Goal: Information Seeking & Learning: Learn about a topic

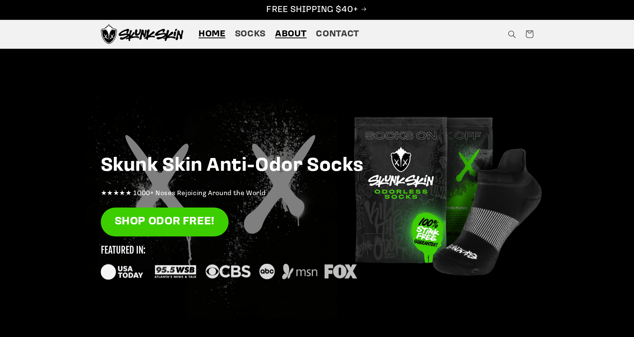
click at [287, 27] on link "About" at bounding box center [290, 34] width 41 height 21
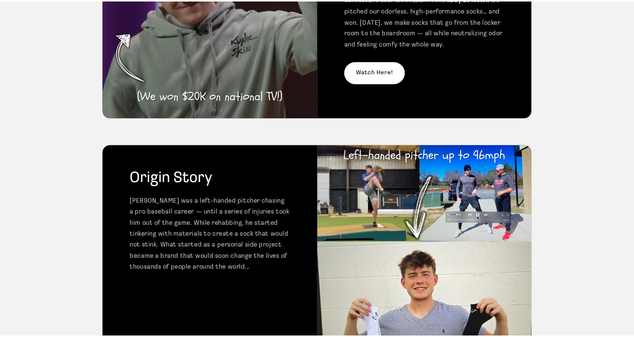
scroll to position [172, 0]
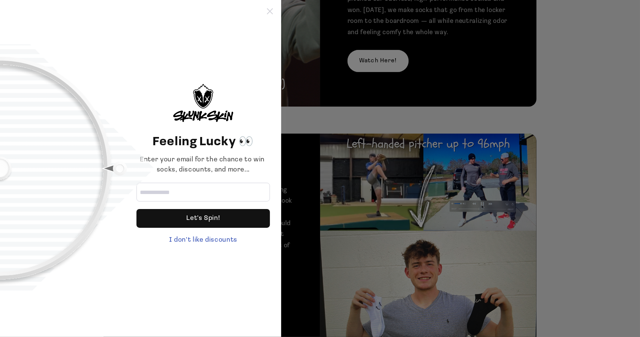
click at [269, 12] on icon at bounding box center [270, 11] width 6 height 6
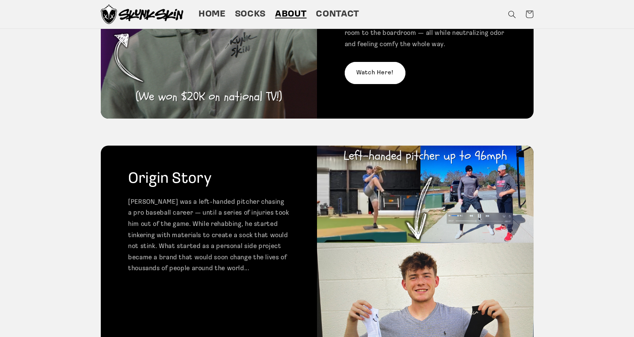
scroll to position [0, 0]
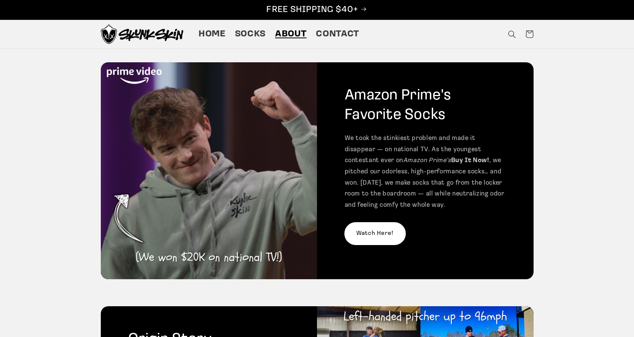
click at [381, 236] on link "Watch Here!" at bounding box center [375, 233] width 61 height 22
click at [245, 30] on span "Socks" at bounding box center [250, 34] width 31 height 12
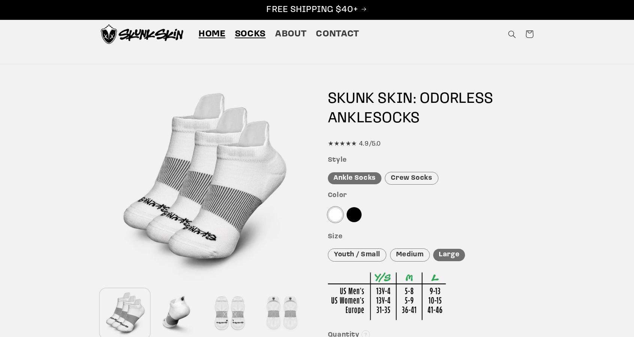
click at [215, 35] on span "Home" at bounding box center [212, 34] width 27 height 12
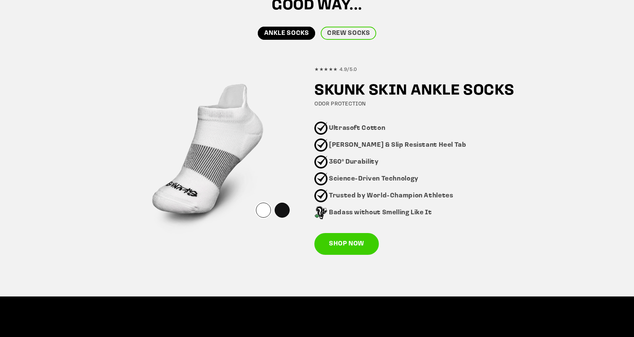
scroll to position [445, 0]
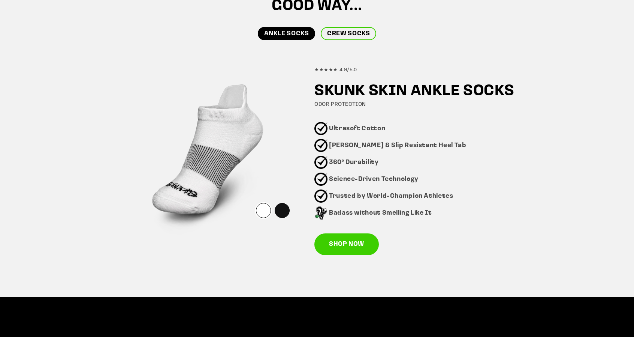
click at [361, 31] on link "CREW SOCKS" at bounding box center [348, 33] width 55 height 13
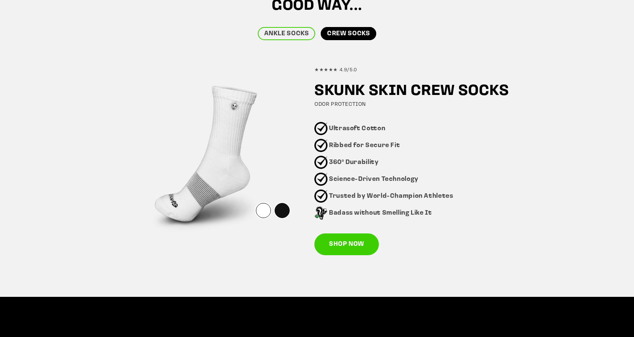
click at [283, 212] on div at bounding box center [282, 210] width 15 height 15
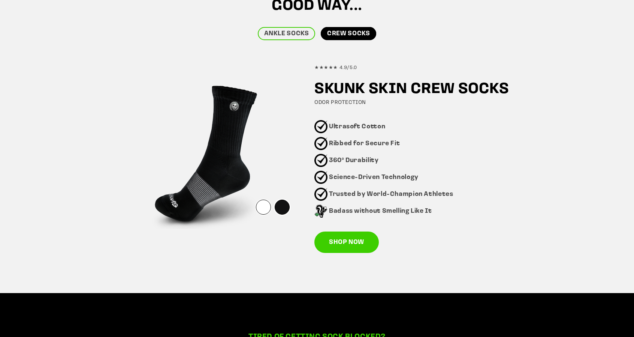
click at [263, 209] on div at bounding box center [263, 206] width 15 height 15
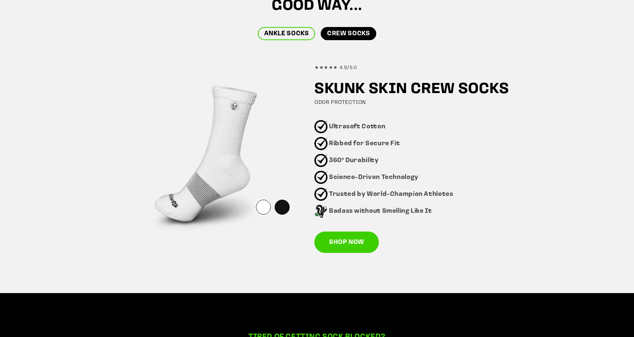
click at [298, 30] on link "ANKLE SOCKS" at bounding box center [287, 33] width 58 height 13
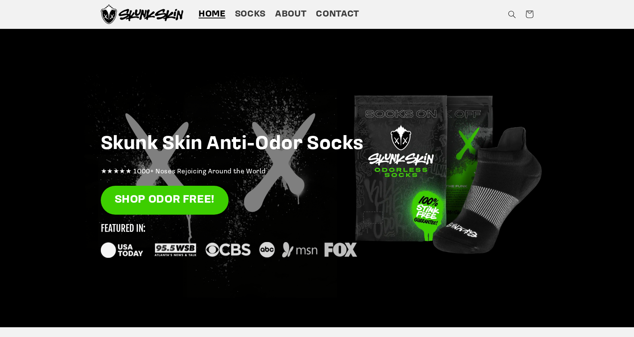
scroll to position [0, 0]
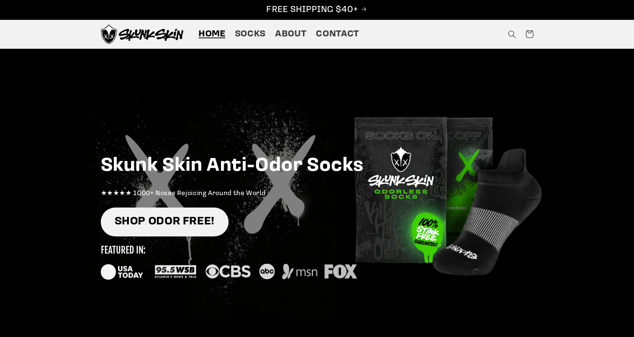
click at [203, 224] on link "SHOP ODOR FREE!" at bounding box center [165, 221] width 128 height 29
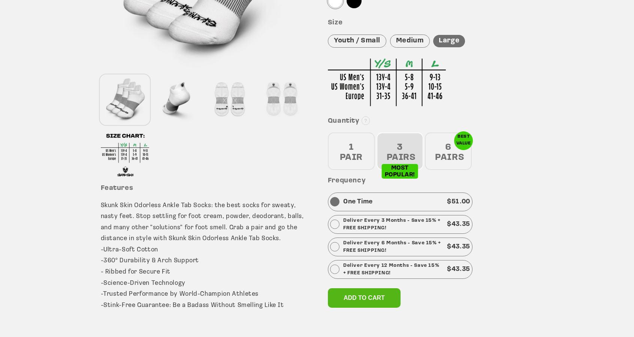
scroll to position [232, 0]
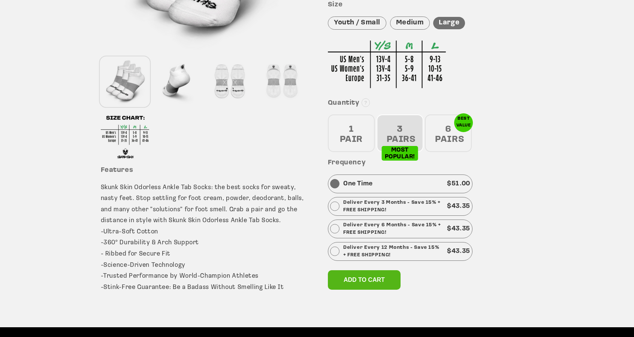
click at [447, 135] on div "6 PAIRS" at bounding box center [448, 132] width 47 height 37
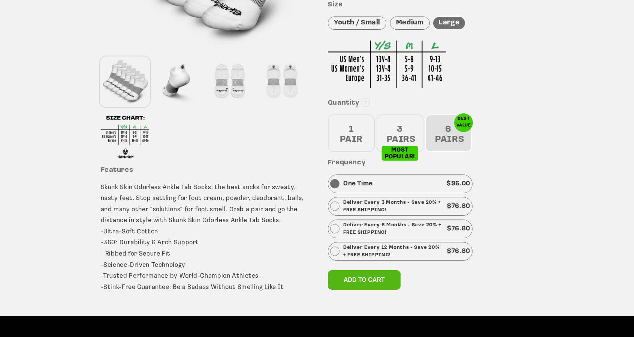
click at [357, 134] on div "1 PAIR" at bounding box center [351, 132] width 47 height 37
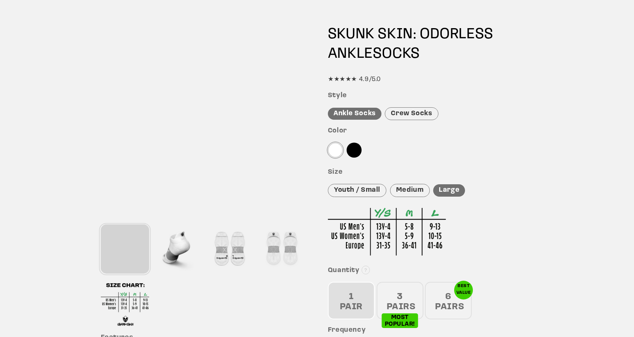
scroll to position [0, 0]
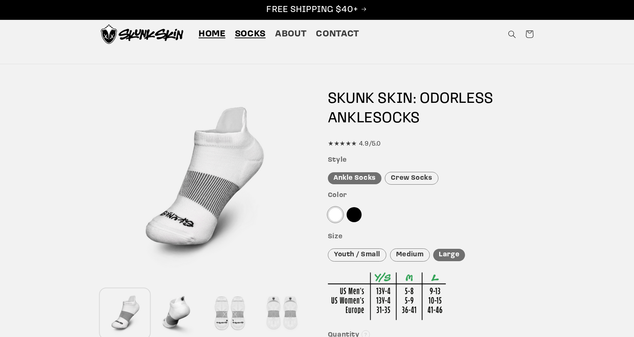
click at [208, 31] on span "Home" at bounding box center [212, 34] width 27 height 12
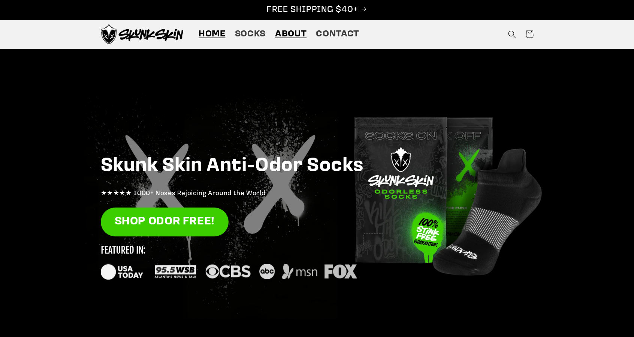
click at [287, 34] on span "About" at bounding box center [290, 34] width 31 height 12
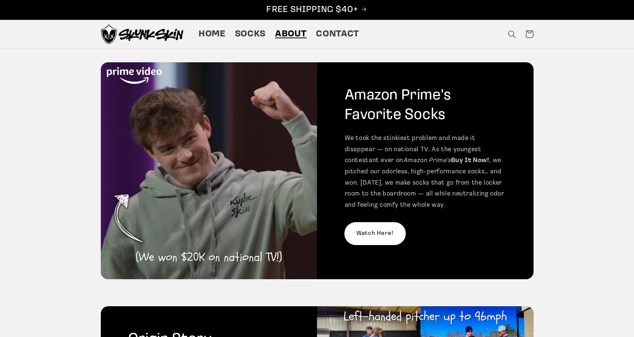
click at [381, 235] on link "Watch Here!" at bounding box center [375, 233] width 61 height 22
